Goal: Check status: Check status

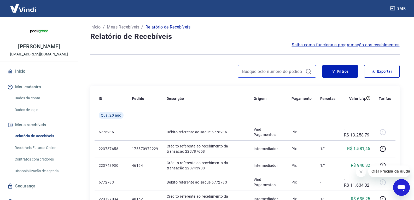
click at [250, 70] on input at bounding box center [272, 71] width 61 height 8
paste input "45834"
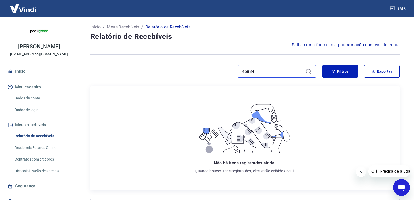
drag, startPoint x: 267, startPoint y: 72, endPoint x: 224, endPoint y: 76, distance: 43.4
click at [224, 76] on div "45834" at bounding box center [203, 71] width 226 height 13
paste input "4"
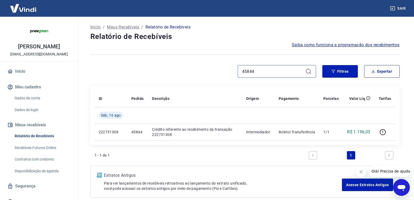
click at [262, 74] on input "45844" at bounding box center [272, 71] width 61 height 8
paste input "2"
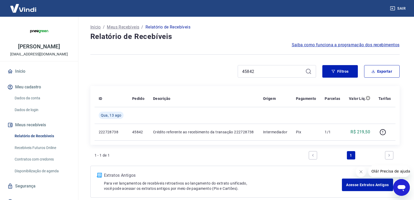
click at [262, 65] on div "Início / Meus Recebíveis / Relatório de Recebíveis Relatório de Recebíveis Saib…" at bounding box center [245, 110] width 322 height 187
click at [257, 70] on input "45842" at bounding box center [272, 71] width 61 height 8
paste input "0"
click at [255, 73] on input "45840" at bounding box center [272, 71] width 61 height 8
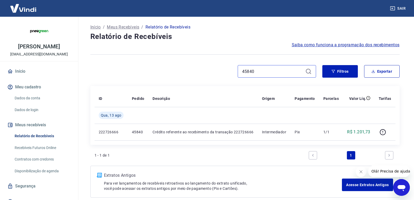
click at [255, 73] on input "45840" at bounding box center [272, 71] width 61 height 8
paste input "38"
click at [256, 74] on input "45838" at bounding box center [272, 71] width 61 height 8
paste input "4"
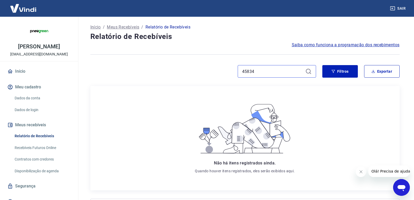
drag, startPoint x: 260, startPoint y: 73, endPoint x: 217, endPoint y: 74, distance: 43.4
click at [217, 74] on div "45834" at bounding box center [203, 71] width 226 height 13
paste input "2"
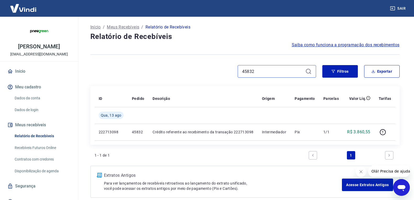
click at [260, 70] on input "45832" at bounding box center [272, 71] width 61 height 8
paste input "0"
click at [257, 73] on input "45830" at bounding box center [272, 71] width 61 height 8
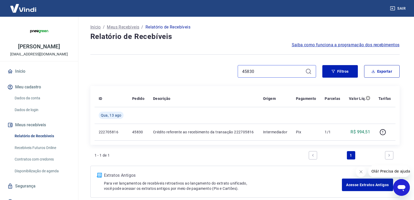
paste input "28"
click at [260, 72] on input "45828" at bounding box center [272, 71] width 61 height 8
paste input "12"
click at [266, 71] on input "45812" at bounding box center [272, 71] width 61 height 8
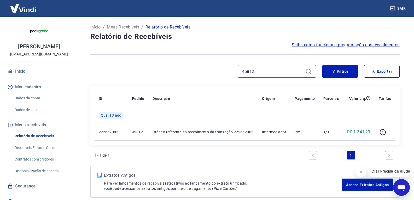
click at [266, 71] on input "45812" at bounding box center [272, 71] width 61 height 8
paste input "0"
click at [255, 71] on input "45810" at bounding box center [272, 71] width 61 height 8
paste input "904"
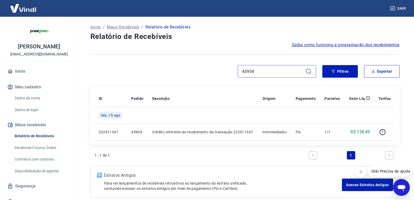
click at [260, 73] on input "45904" at bounding box center [272, 71] width 61 height 8
paste input "0"
click at [259, 73] on input "45900" at bounding box center [272, 71] width 61 height 8
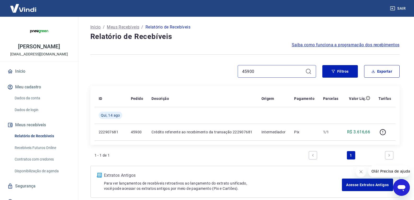
paste input "894"
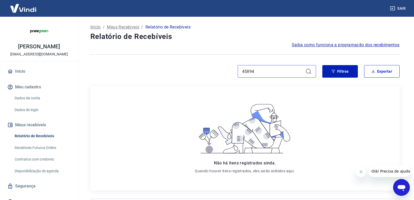
click at [258, 71] on input "45894" at bounding box center [272, 71] width 61 height 8
paste input "0"
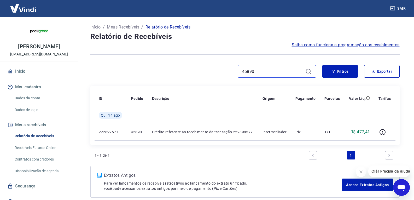
click at [256, 71] on input "45890" at bounding box center [272, 71] width 61 height 8
paste input "84"
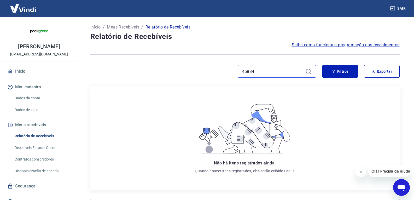
drag, startPoint x: 263, startPoint y: 71, endPoint x: 231, endPoint y: 72, distance: 33.0
click at [231, 72] on div "45884" at bounding box center [203, 71] width 226 height 13
paste input "0"
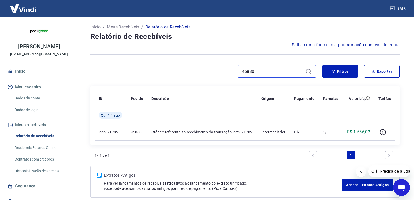
drag, startPoint x: 254, startPoint y: 71, endPoint x: 232, endPoint y: 70, distance: 21.2
click at [238, 70] on div "45880" at bounding box center [277, 71] width 78 height 13
click at [232, 70] on div "45880" at bounding box center [203, 71] width 226 height 13
drag, startPoint x: 261, startPoint y: 71, endPoint x: 229, endPoint y: 70, distance: 32.1
click at [229, 70] on div "45880" at bounding box center [203, 71] width 226 height 13
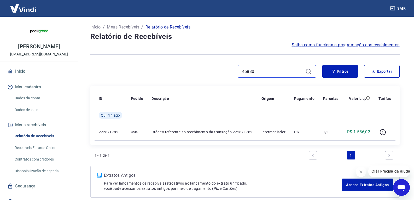
paste input "78"
drag, startPoint x: 243, startPoint y: 69, endPoint x: 224, endPoint y: 70, distance: 18.3
click at [224, 70] on div "45878" at bounding box center [203, 71] width 226 height 13
paste input "6"
drag, startPoint x: 263, startPoint y: 72, endPoint x: 229, endPoint y: 72, distance: 34.5
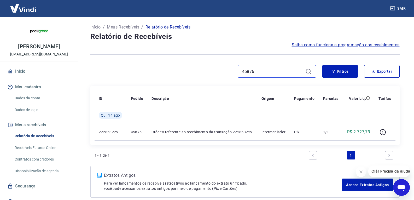
click at [229, 72] on div "45876" at bounding box center [203, 71] width 226 height 13
paste input "4"
drag, startPoint x: 265, startPoint y: 71, endPoint x: 234, endPoint y: 72, distance: 31.1
click at [234, 72] on div "45874" at bounding box center [203, 71] width 226 height 13
paste input "66"
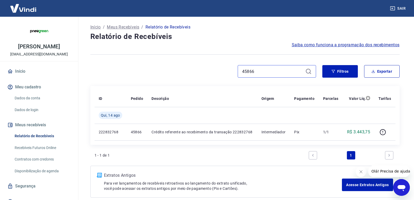
drag, startPoint x: 274, startPoint y: 72, endPoint x: 226, endPoint y: 74, distance: 48.4
click at [226, 74] on div "45866" at bounding box center [203, 71] width 226 height 13
paste input "4"
drag, startPoint x: 265, startPoint y: 73, endPoint x: 239, endPoint y: 71, distance: 26.5
click at [239, 71] on div "45864" at bounding box center [277, 71] width 78 height 13
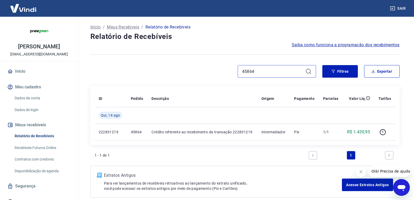
paste input "95"
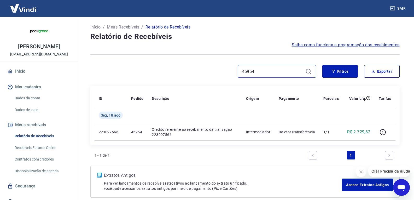
drag, startPoint x: 266, startPoint y: 68, endPoint x: 239, endPoint y: 69, distance: 27.7
click at [239, 69] on div "45954" at bounding box center [277, 71] width 78 height 13
paste input "42"
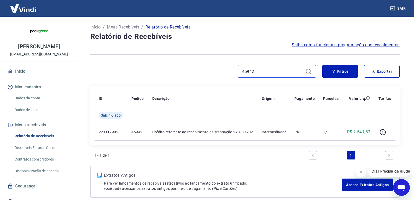
drag, startPoint x: 263, startPoint y: 71, endPoint x: 211, endPoint y: 73, distance: 51.5
click at [211, 73] on div "45942" at bounding box center [203, 71] width 226 height 13
drag, startPoint x: 269, startPoint y: 70, endPoint x: 231, endPoint y: 65, distance: 38.3
click at [231, 65] on div "Início / Meus Recebíveis / Relatório de Recebíveis Relatório de Recebíveis Saib…" at bounding box center [245, 110] width 322 height 187
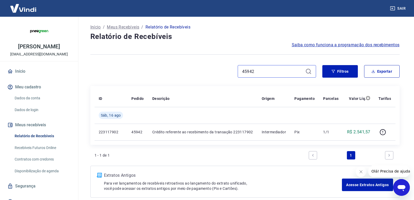
paste input "36"
drag, startPoint x: 259, startPoint y: 73, endPoint x: 226, endPoint y: 71, distance: 33.2
click at [226, 71] on div "45936" at bounding box center [203, 71] width 226 height 13
paste input "0"
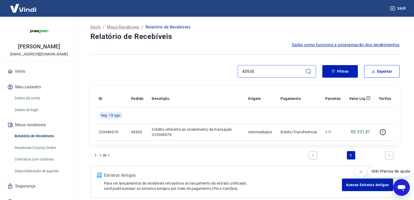
drag, startPoint x: 260, startPoint y: 69, endPoint x: 233, endPoint y: 67, distance: 27.2
click at [234, 67] on div "45930" at bounding box center [203, 71] width 226 height 13
click at [233, 67] on div "45930" at bounding box center [203, 71] width 226 height 13
drag, startPoint x: 258, startPoint y: 70, endPoint x: 227, endPoint y: 68, distance: 30.9
click at [227, 68] on div "45930" at bounding box center [203, 71] width 226 height 13
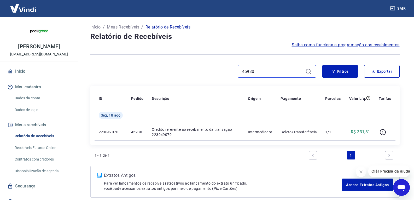
paste input "28"
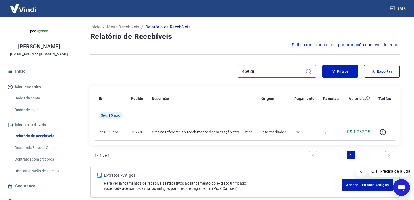
drag, startPoint x: 242, startPoint y: 72, endPoint x: 228, endPoint y: 72, distance: 13.3
click at [228, 72] on div "45928" at bounding box center [203, 71] width 226 height 13
paste input "6"
drag, startPoint x: 265, startPoint y: 73, endPoint x: 207, endPoint y: 72, distance: 57.8
click at [207, 72] on div "45926" at bounding box center [203, 71] width 226 height 13
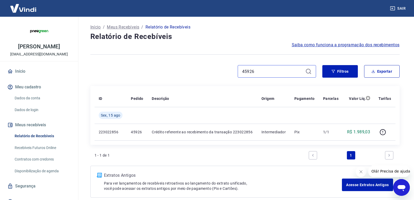
paste input "4"
drag, startPoint x: 265, startPoint y: 70, endPoint x: 233, endPoint y: 67, distance: 31.8
click at [233, 67] on div "45924" at bounding box center [203, 71] width 226 height 13
paste input "12"
drag, startPoint x: 264, startPoint y: 72, endPoint x: 231, endPoint y: 74, distance: 33.0
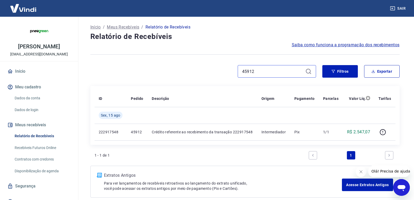
click at [231, 74] on div "45912" at bounding box center [203, 71] width 226 height 13
paste input "80"
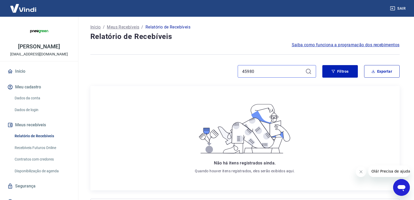
drag, startPoint x: 265, startPoint y: 71, endPoint x: 236, endPoint y: 71, distance: 28.8
click at [237, 71] on div "45980" at bounding box center [203, 71] width 226 height 13
paste input "76"
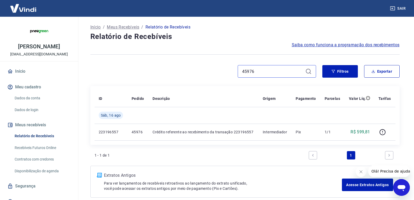
drag, startPoint x: 273, startPoint y: 67, endPoint x: 234, endPoint y: 70, distance: 38.6
click at [234, 70] on div "45976" at bounding box center [203, 71] width 226 height 13
paste input "4"
drag, startPoint x: 257, startPoint y: 72, endPoint x: 235, endPoint y: 70, distance: 22.3
click at [235, 70] on div "45974" at bounding box center [203, 71] width 226 height 13
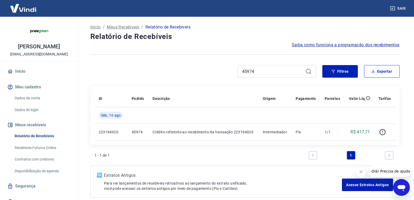
click at [235, 70] on div "45974" at bounding box center [203, 71] width 226 height 13
drag, startPoint x: 262, startPoint y: 71, endPoint x: 234, endPoint y: 71, distance: 27.4
click at [234, 71] on div "45974" at bounding box center [203, 71] width 226 height 13
paste input "66"
drag, startPoint x: 263, startPoint y: 72, endPoint x: 233, endPoint y: 69, distance: 30.9
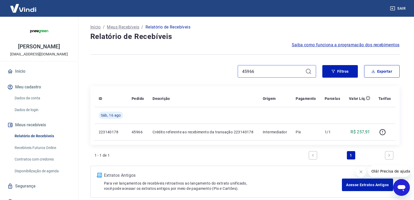
click at [233, 69] on div "45966" at bounding box center [203, 71] width 226 height 13
paste input "6010"
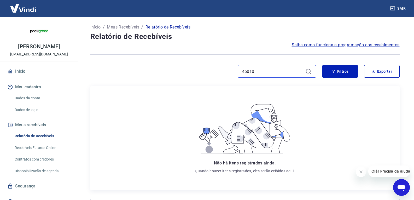
drag, startPoint x: 244, startPoint y: 71, endPoint x: 227, endPoint y: 74, distance: 17.5
click at [227, 74] on div "46010" at bounding box center [203, 71] width 226 height 13
paste input "06"
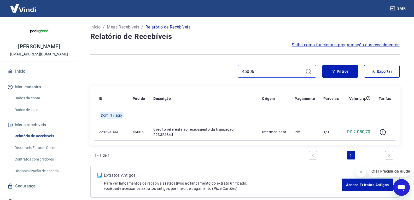
click at [262, 75] on input "46006" at bounding box center [272, 71] width 61 height 8
paste input "0"
click at [262, 68] on input "46000" at bounding box center [272, 71] width 61 height 8
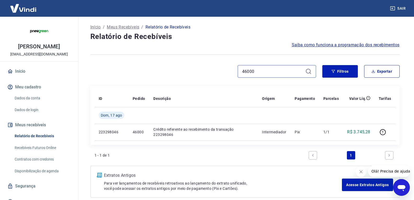
click at [262, 68] on input "46000" at bounding box center [272, 71] width 61 height 8
paste input "5998"
click at [267, 70] on input "45998" at bounding box center [272, 71] width 61 height 8
paste input "4"
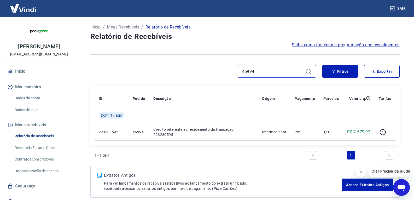
click at [265, 68] on input "45994" at bounding box center [272, 71] width 61 height 8
paste input "6072"
click at [258, 69] on input "46072" at bounding box center [272, 71] width 61 height 8
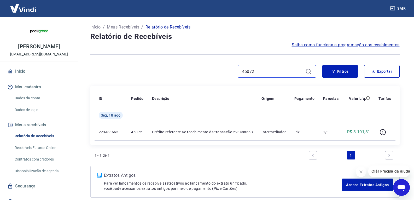
paste input "0"
type input "46070"
click at [256, 72] on input "46068" at bounding box center [272, 71] width 61 height 8
paste input "4"
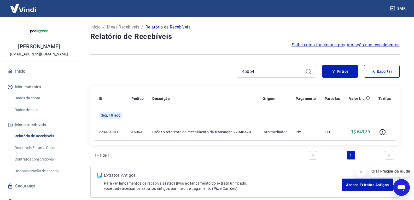
click at [257, 67] on div "46064" at bounding box center [277, 71] width 78 height 13
click at [255, 72] on input "46064" at bounding box center [272, 71] width 61 height 8
paste input "52"
click at [258, 74] on input "46052" at bounding box center [272, 71] width 61 height 8
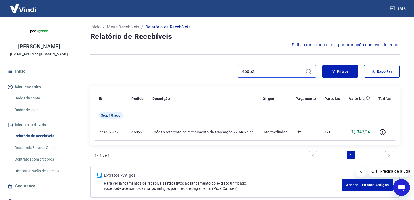
click at [258, 74] on input "46052" at bounding box center [272, 71] width 61 height 8
paste input "38"
click at [258, 67] on div "46038" at bounding box center [277, 71] width 78 height 13
click at [258, 71] on input "46038" at bounding box center [272, 71] width 61 height 8
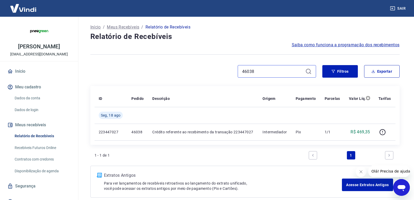
paste input "46036"
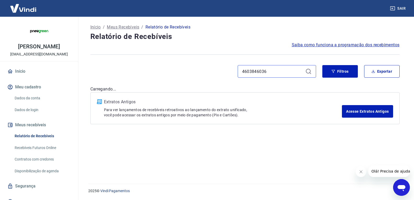
click at [258, 71] on input "4603846036" at bounding box center [272, 71] width 61 height 8
click at [258, 71] on input "4603846036" at bounding box center [274, 71] width 61 height 8
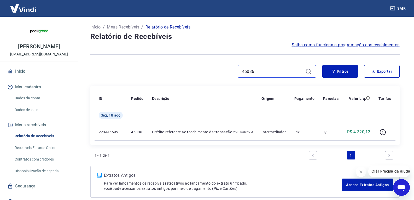
click at [254, 71] on input "46036" at bounding box center [272, 71] width 61 height 8
paste input "2"
click at [253, 73] on input "46032" at bounding box center [272, 71] width 61 height 8
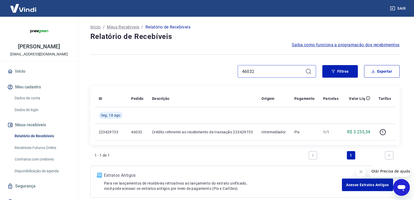
paste input "0"
click at [254, 70] on input "46030" at bounding box center [272, 71] width 61 height 8
click at [254, 69] on input "46030" at bounding box center [272, 71] width 61 height 8
paste input "28"
click at [264, 73] on input "46028" at bounding box center [272, 71] width 61 height 8
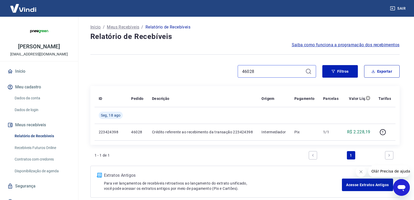
click at [264, 73] on input "46028" at bounding box center [272, 71] width 61 height 8
paste input "6"
click at [258, 71] on input "46026" at bounding box center [272, 71] width 61 height 8
paste input "2"
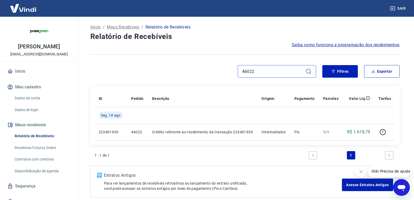
click at [274, 70] on input "46022" at bounding box center [272, 71] width 61 height 8
paste input "0"
click at [260, 73] on input "46020" at bounding box center [272, 71] width 61 height 8
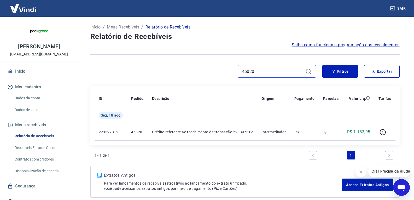
paste input "132"
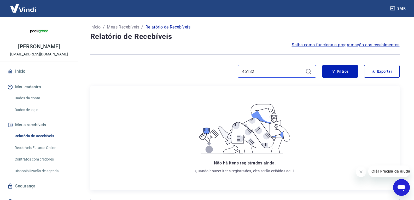
click at [256, 70] on input "46132" at bounding box center [272, 71] width 61 height 8
paste input "24"
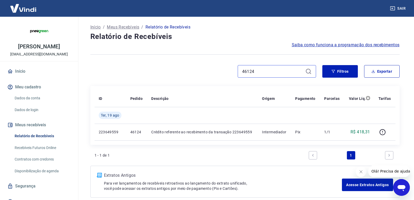
click at [257, 73] on input "46124" at bounding box center [272, 71] width 61 height 8
paste input "0"
type input "46120"
